Goal: Task Accomplishment & Management: Manage account settings

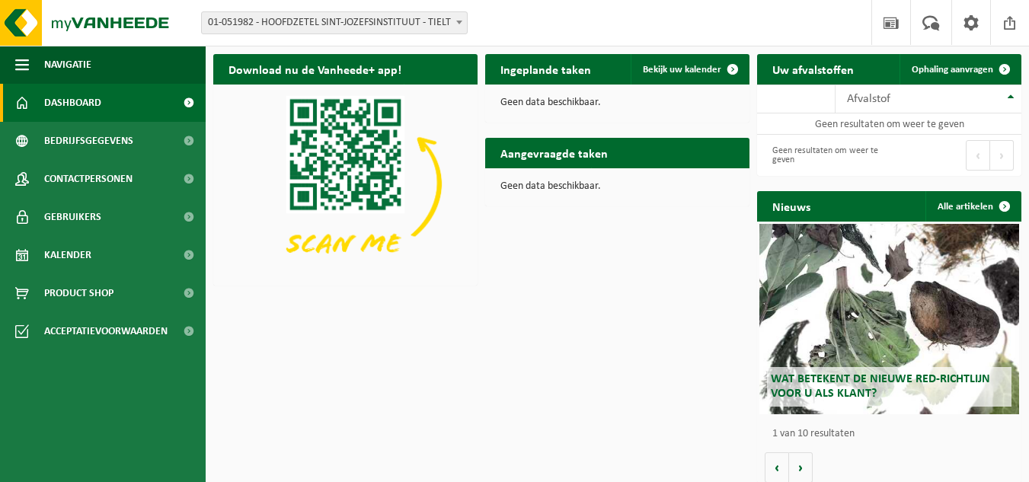
drag, startPoint x: 86, startPoint y: 248, endPoint x: 459, endPoint y: 24, distance: 435.2
click at [86, 248] on span "Kalender" at bounding box center [67, 255] width 47 height 38
click at [459, 24] on b at bounding box center [459, 23] width 6 height 4
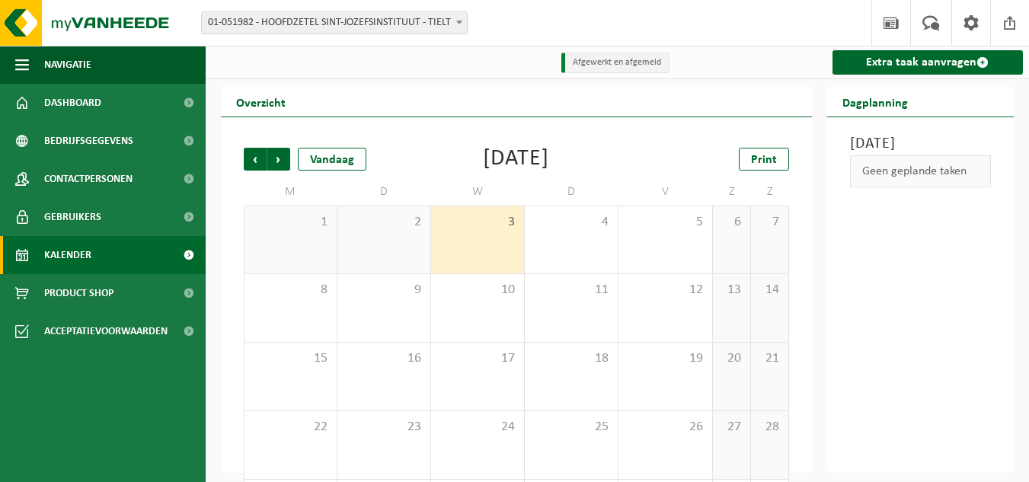
click at [459, 24] on b at bounding box center [459, 23] width 6 height 4
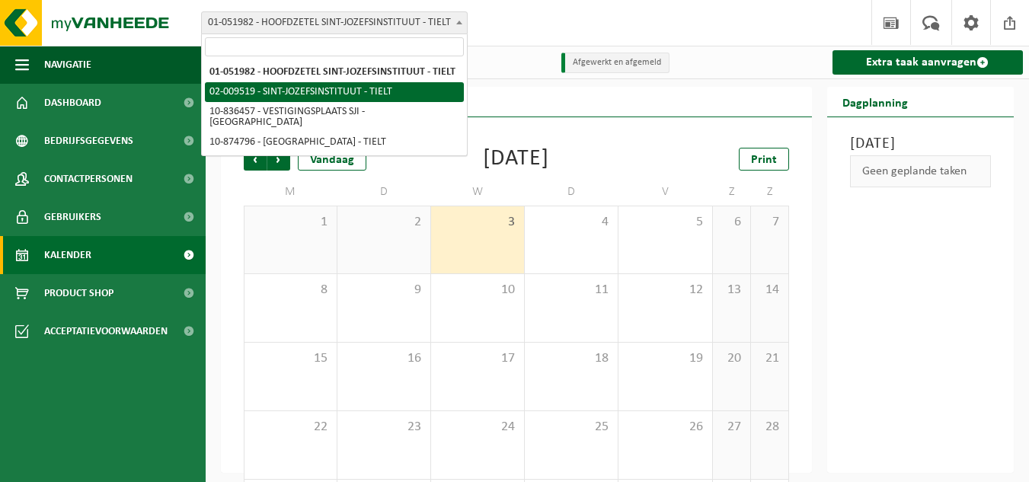
select select "10914"
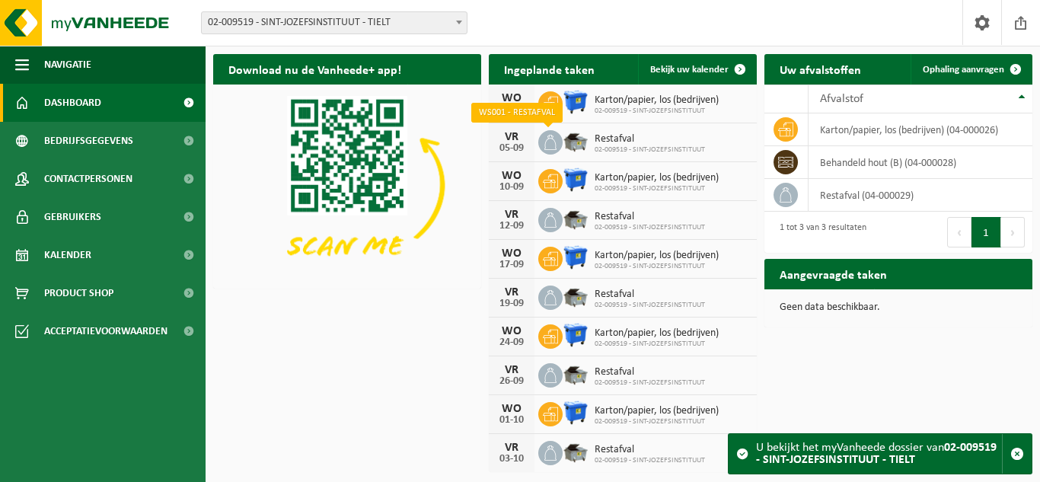
click at [548, 139] on icon at bounding box center [551, 142] width 12 height 15
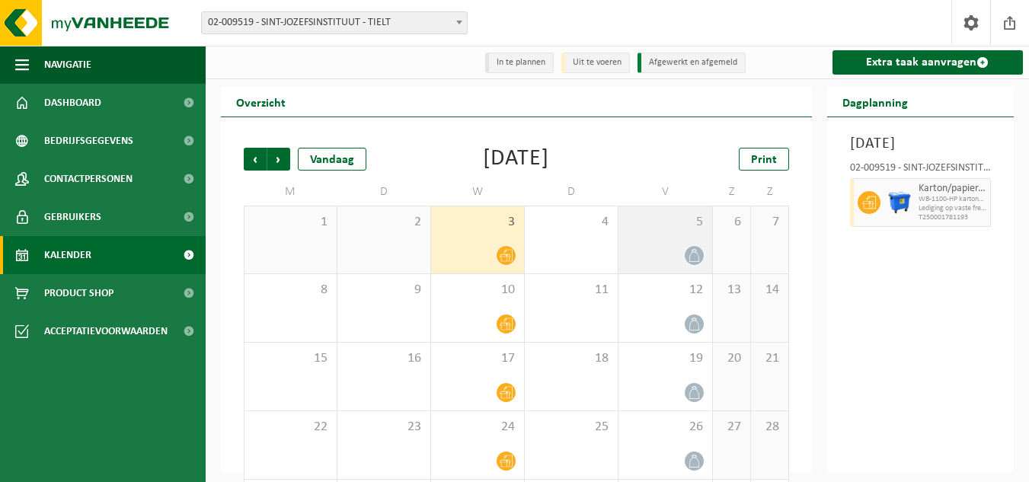
click at [681, 235] on div "5" at bounding box center [664, 239] width 93 height 67
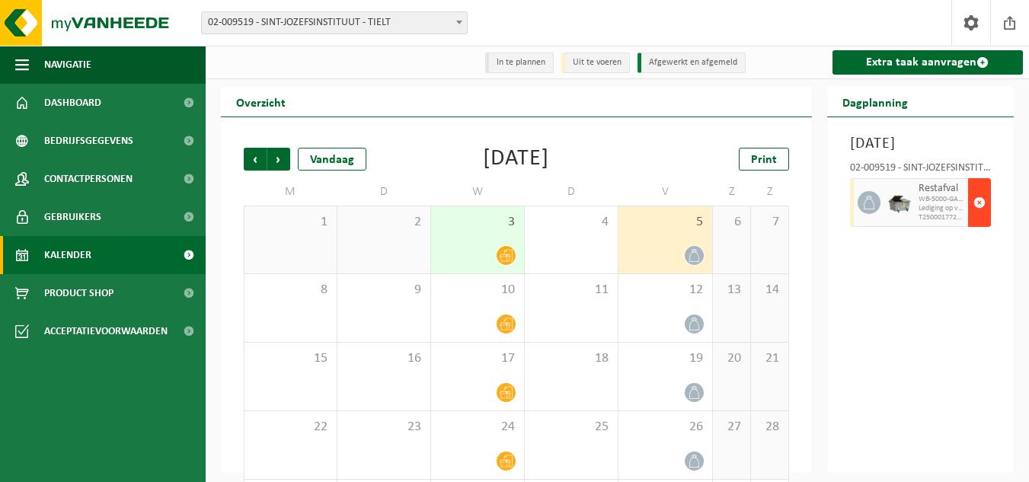
click at [979, 218] on span "button" at bounding box center [979, 202] width 12 height 30
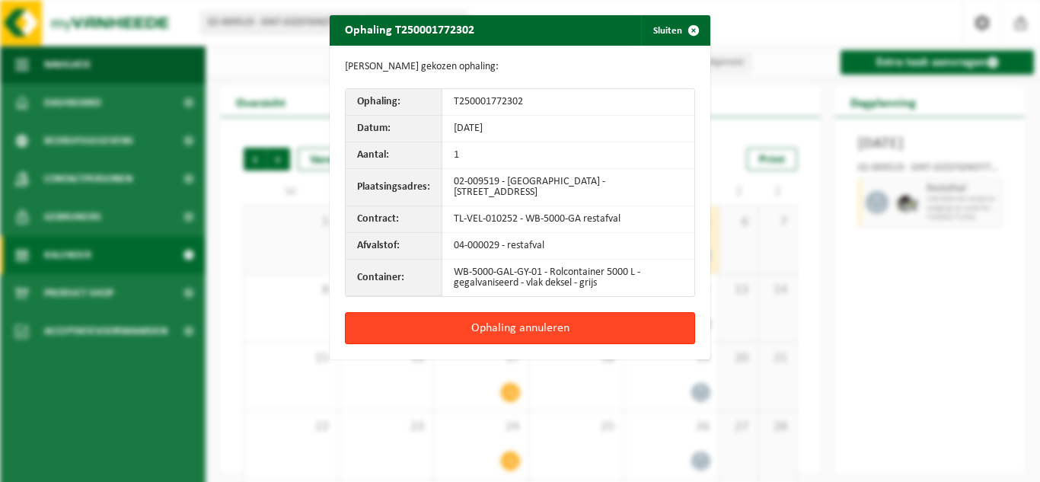
click at [538, 327] on button "Ophaling annuleren" at bounding box center [520, 328] width 350 height 32
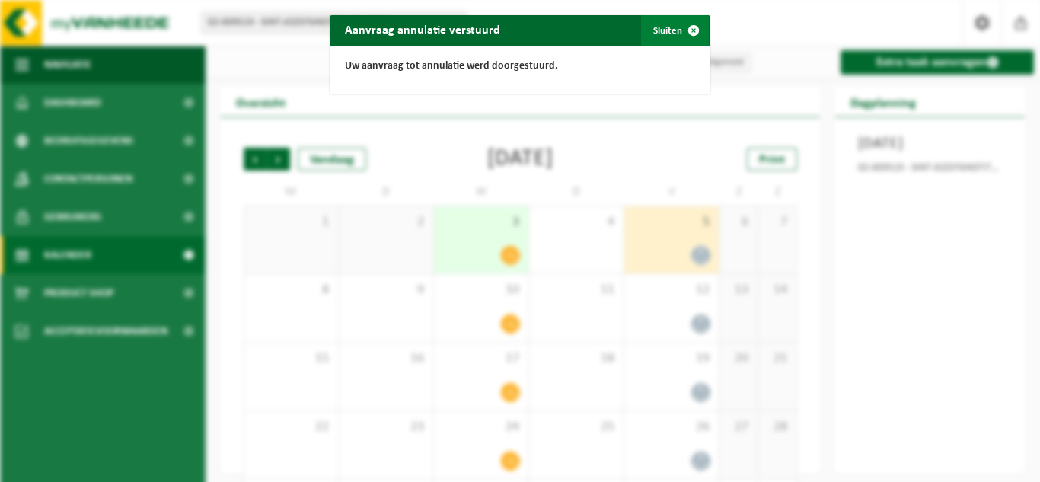
click at [664, 34] on button "Sluiten" at bounding box center [675, 30] width 68 height 30
